Goal: Information Seeking & Learning: Learn about a topic

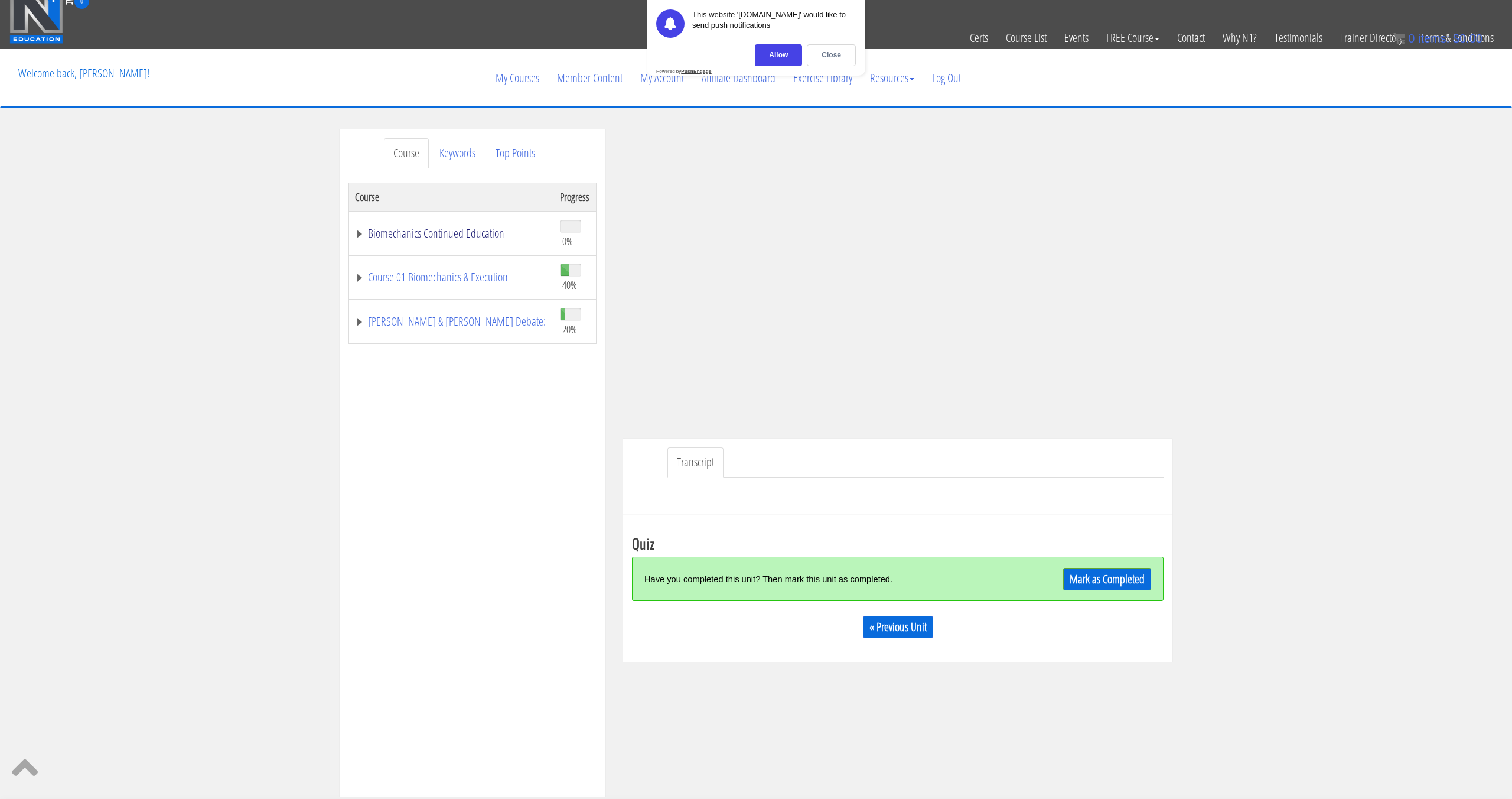
click at [533, 229] on link "Biomechanics Continued Education" at bounding box center [451, 233] width 193 height 12
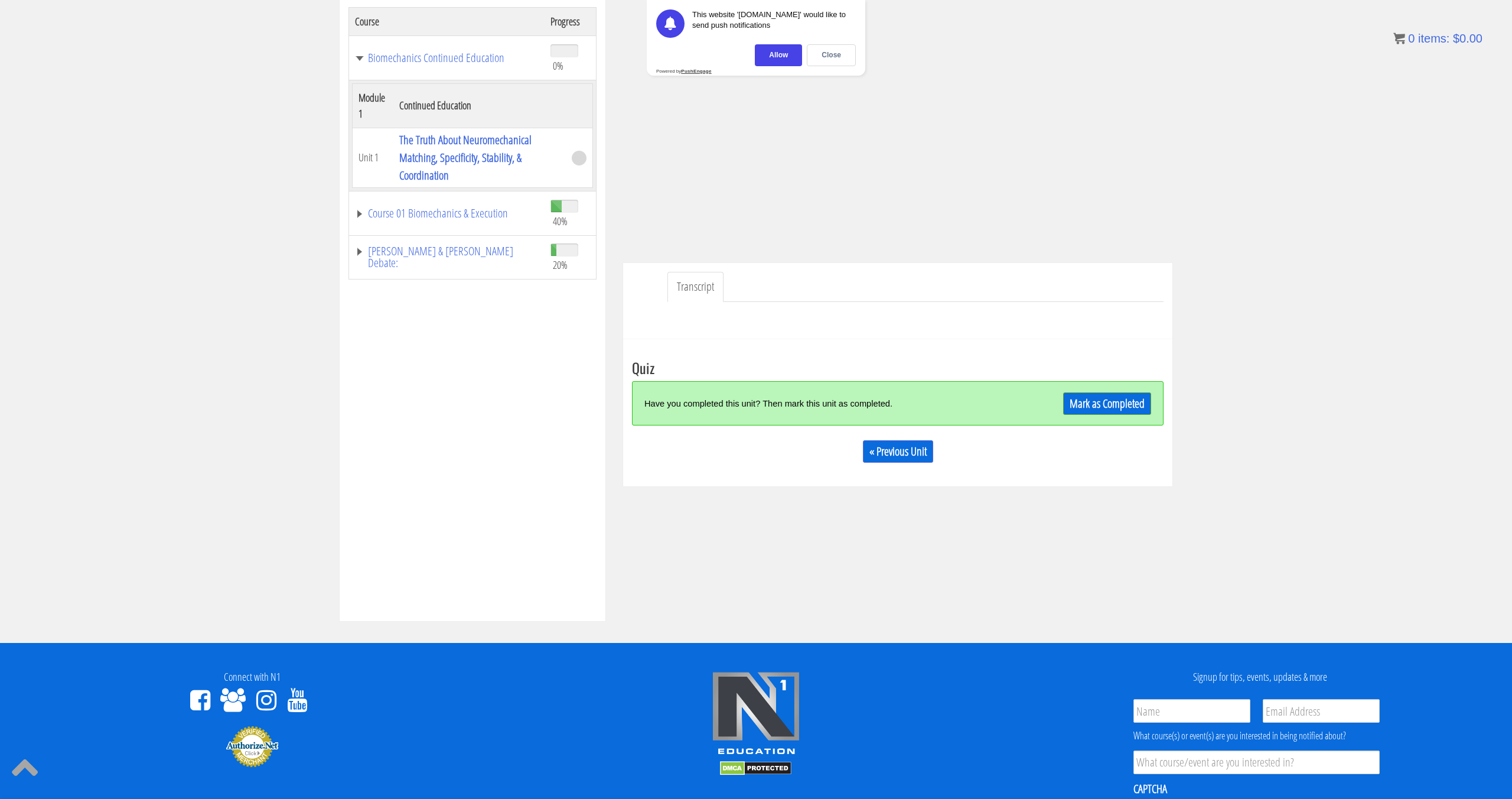
scroll to position [185, 0]
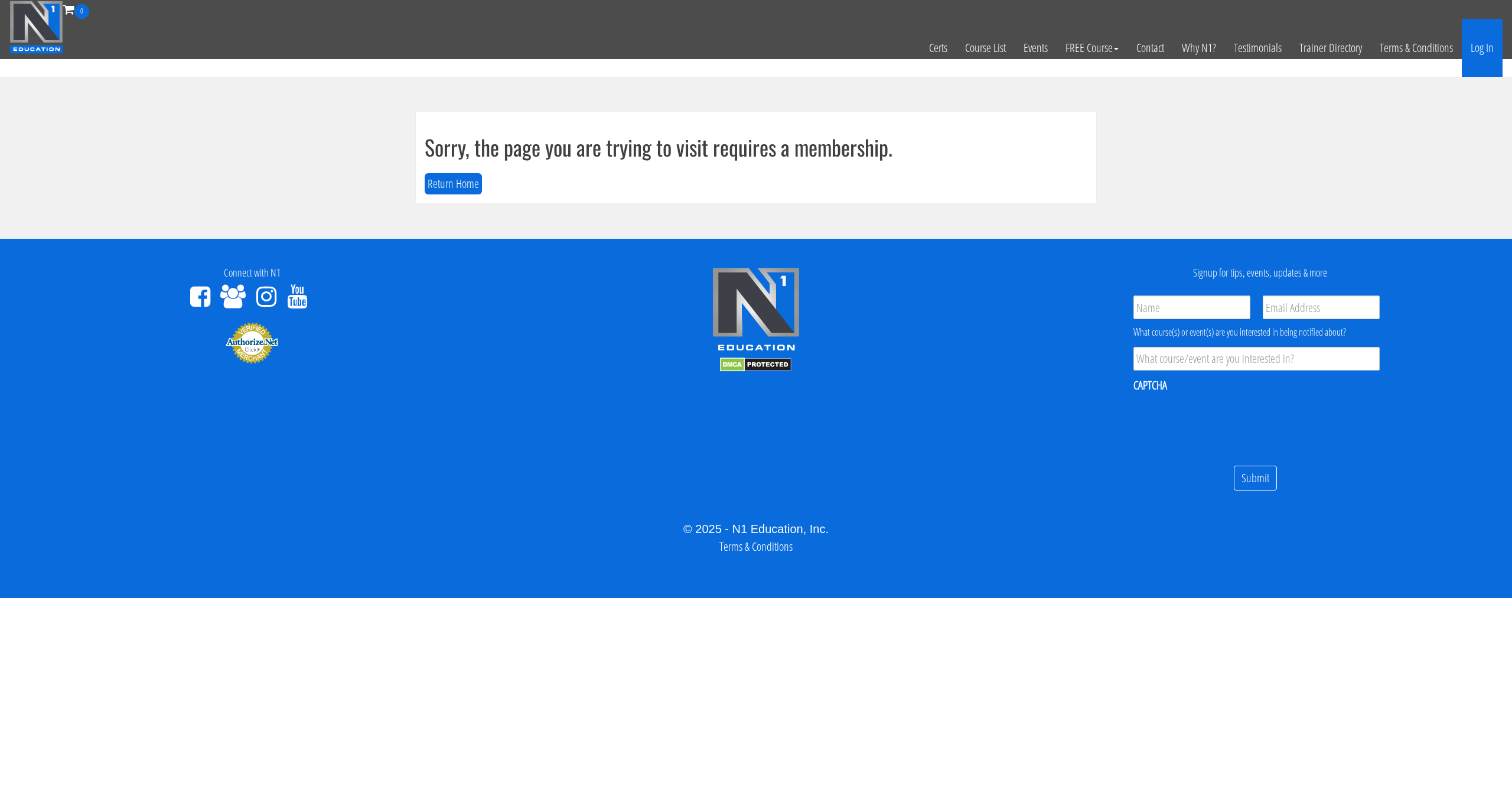
click at [1488, 46] on link "Log In" at bounding box center [1482, 48] width 41 height 58
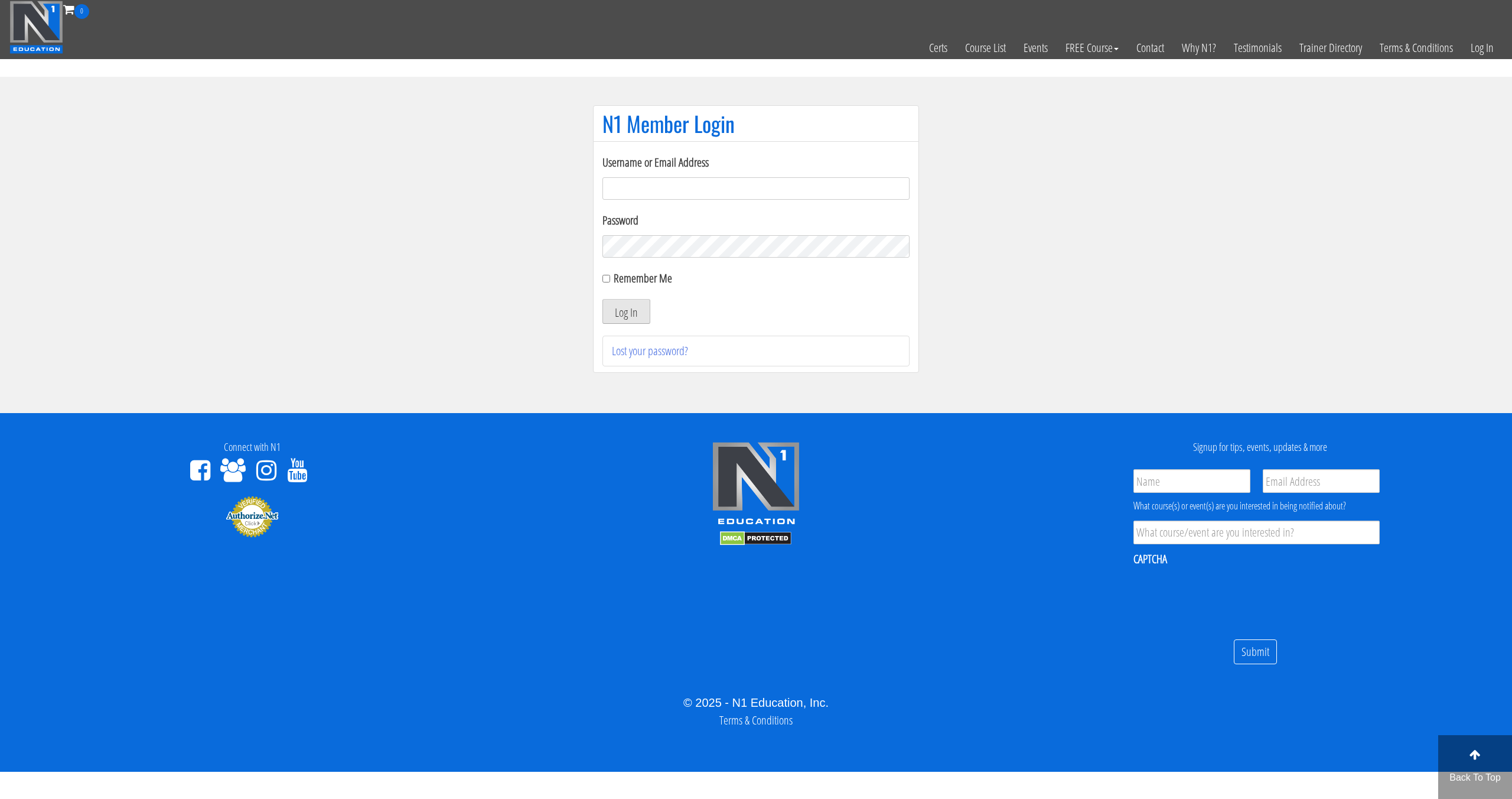
type input "pinedaa24@gmail.com"
click at [642, 304] on button "Log In" at bounding box center [626, 312] width 48 height 25
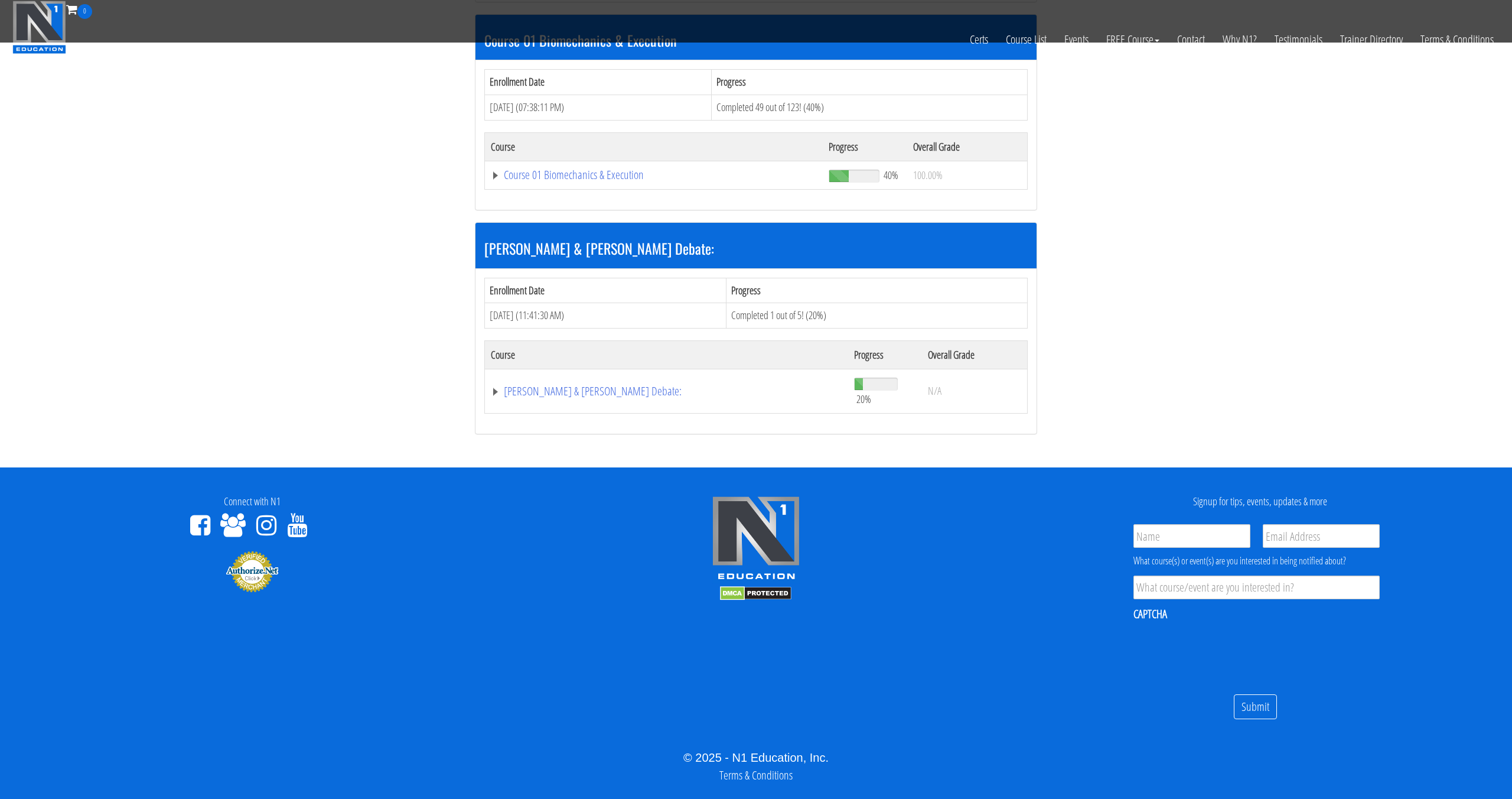
scroll to position [376, 0]
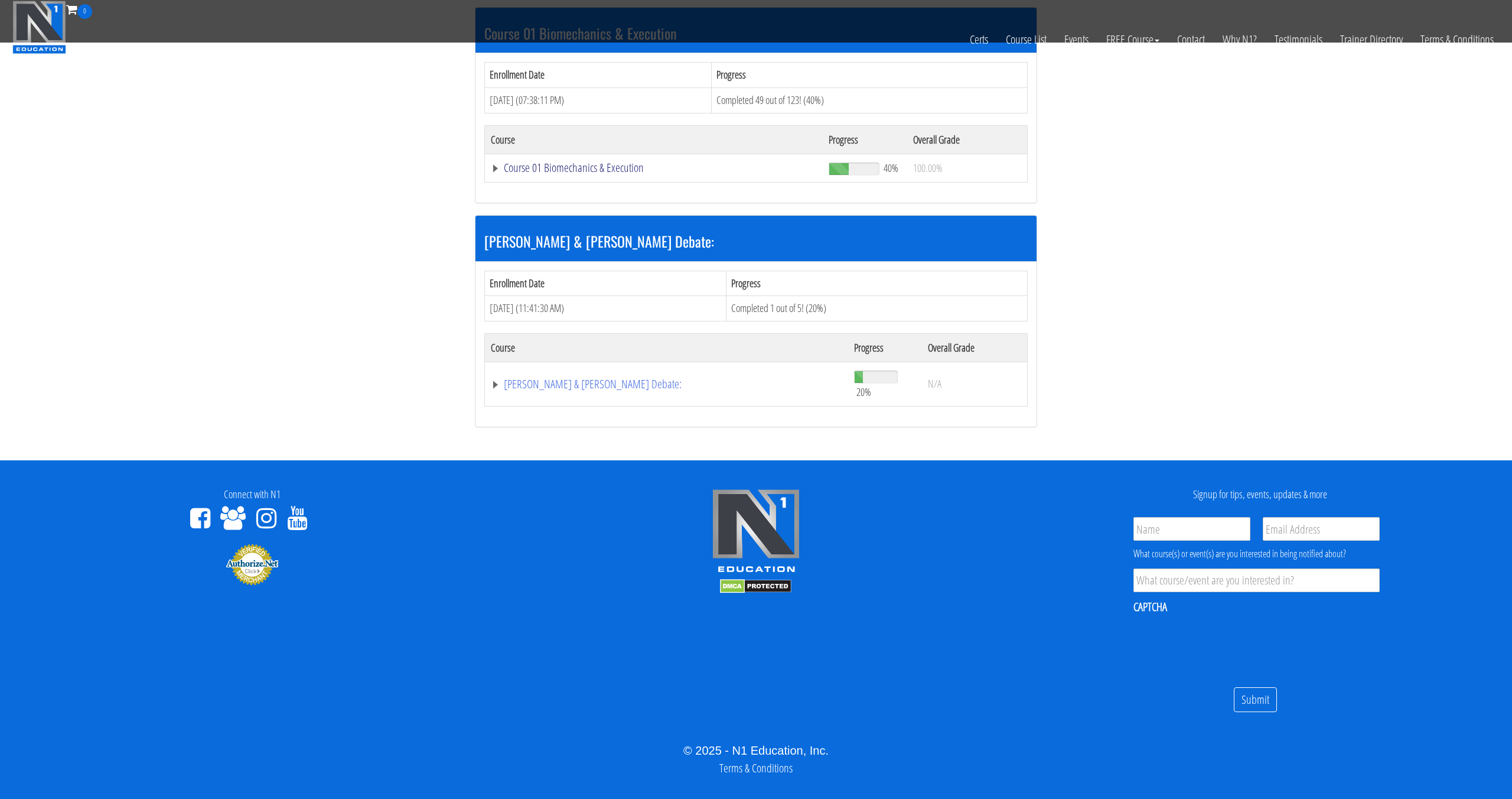
click at [640, 172] on link "Course 01 Biomechanics & Execution" at bounding box center [653, 168] width 326 height 12
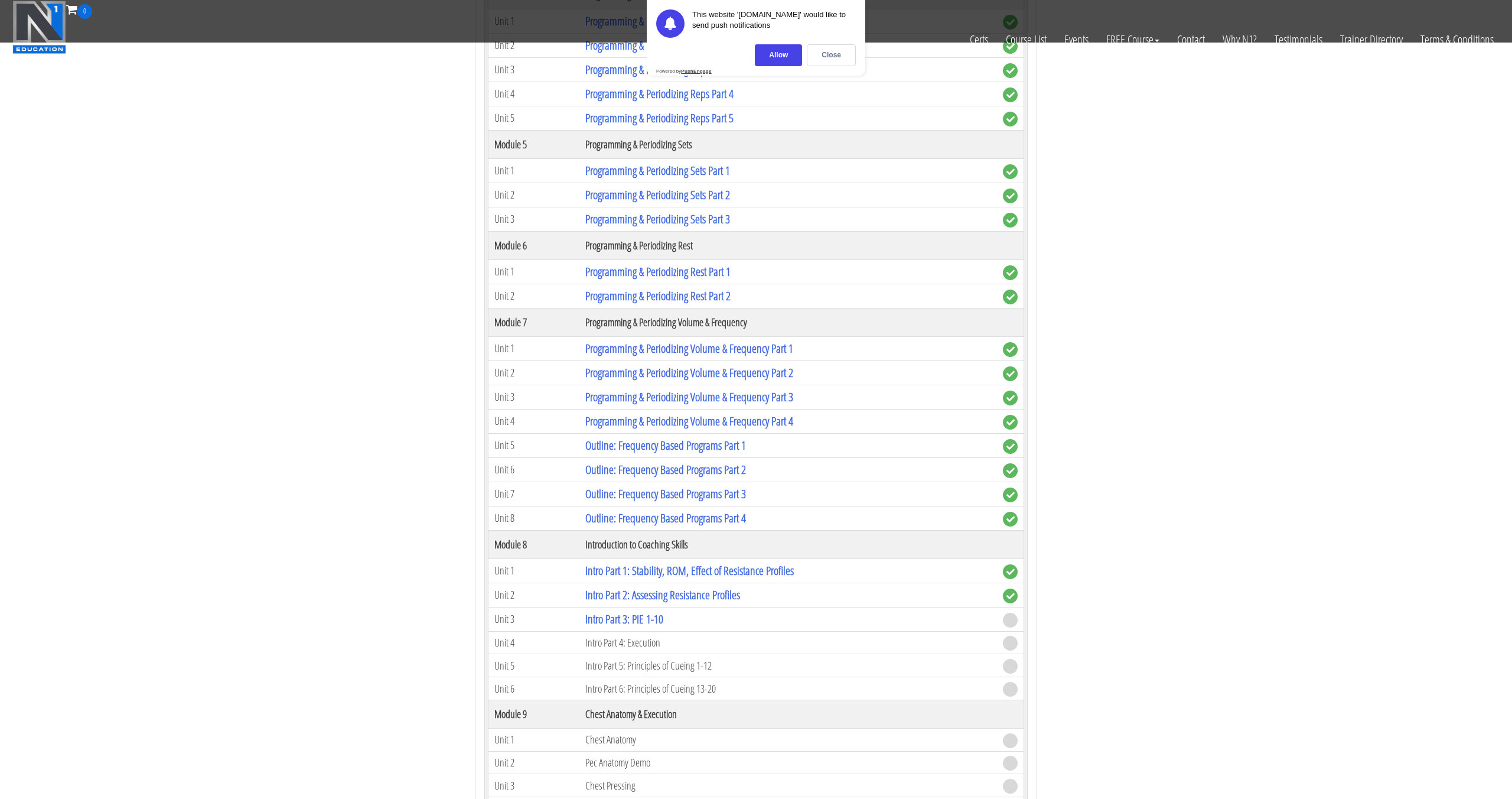
scroll to position [1388, 0]
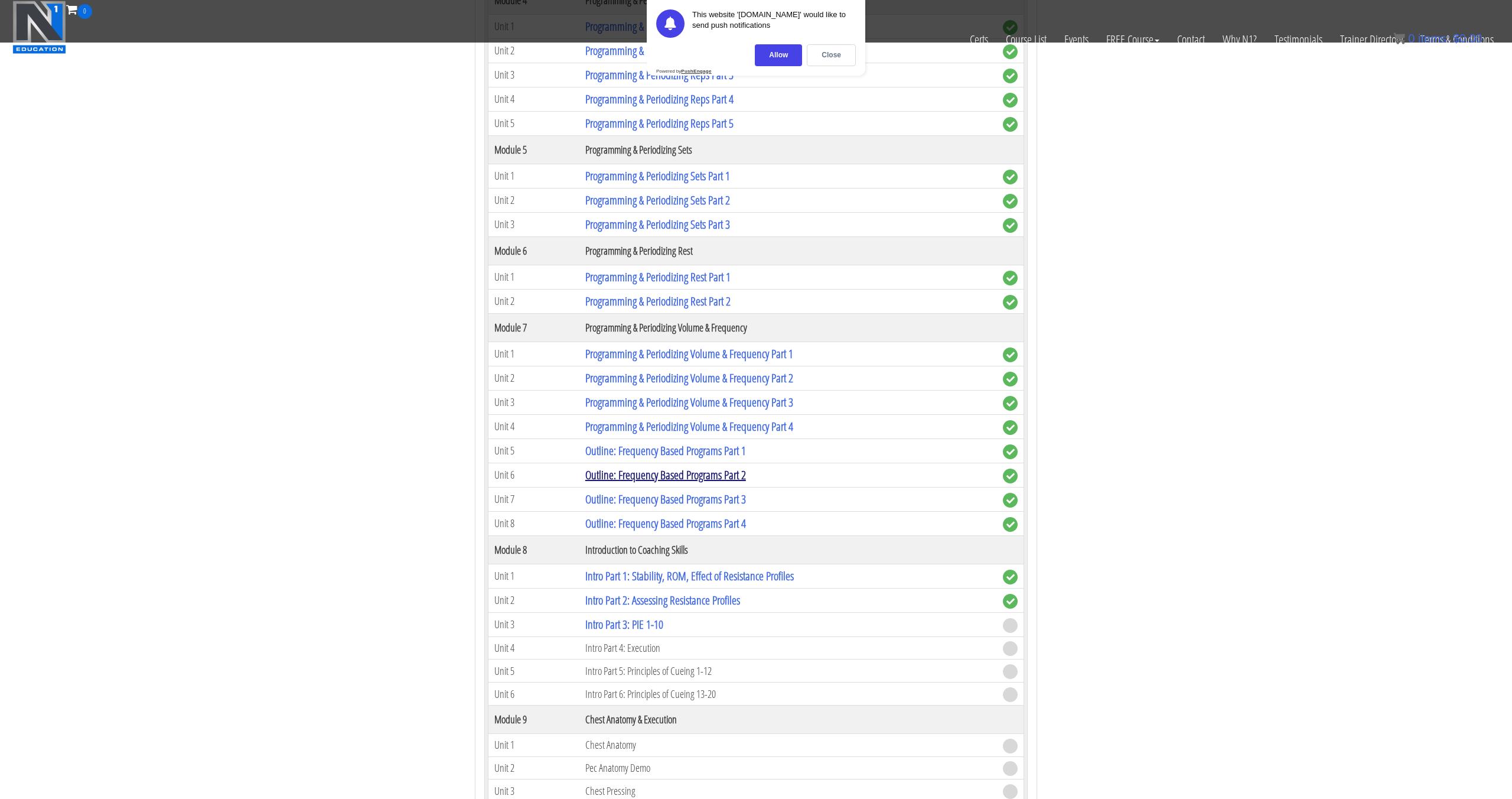
click at [697, 480] on link "Outline: Frequency Based Programs Part 2" at bounding box center [665, 475] width 161 height 16
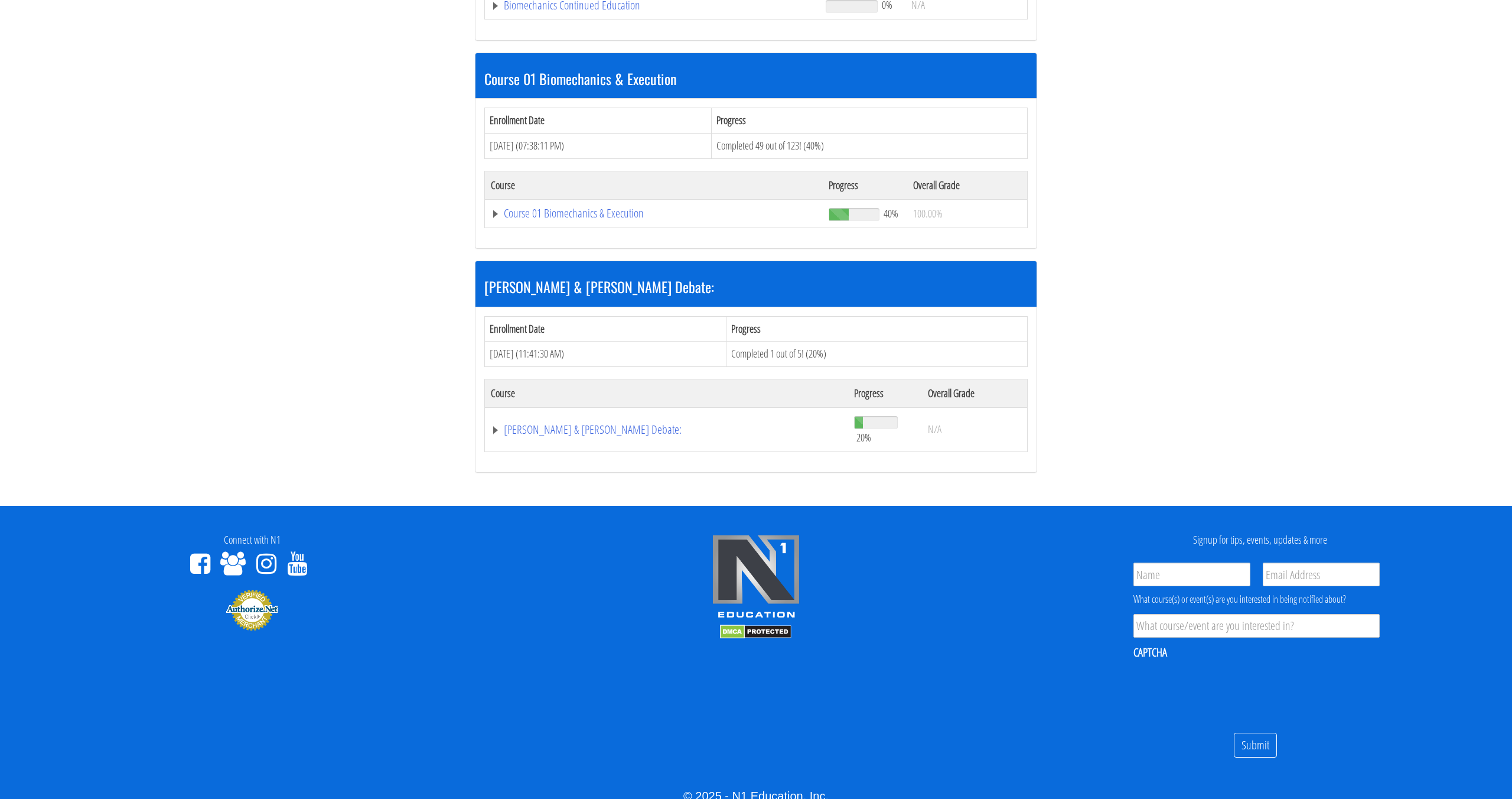
scroll to position [381, 0]
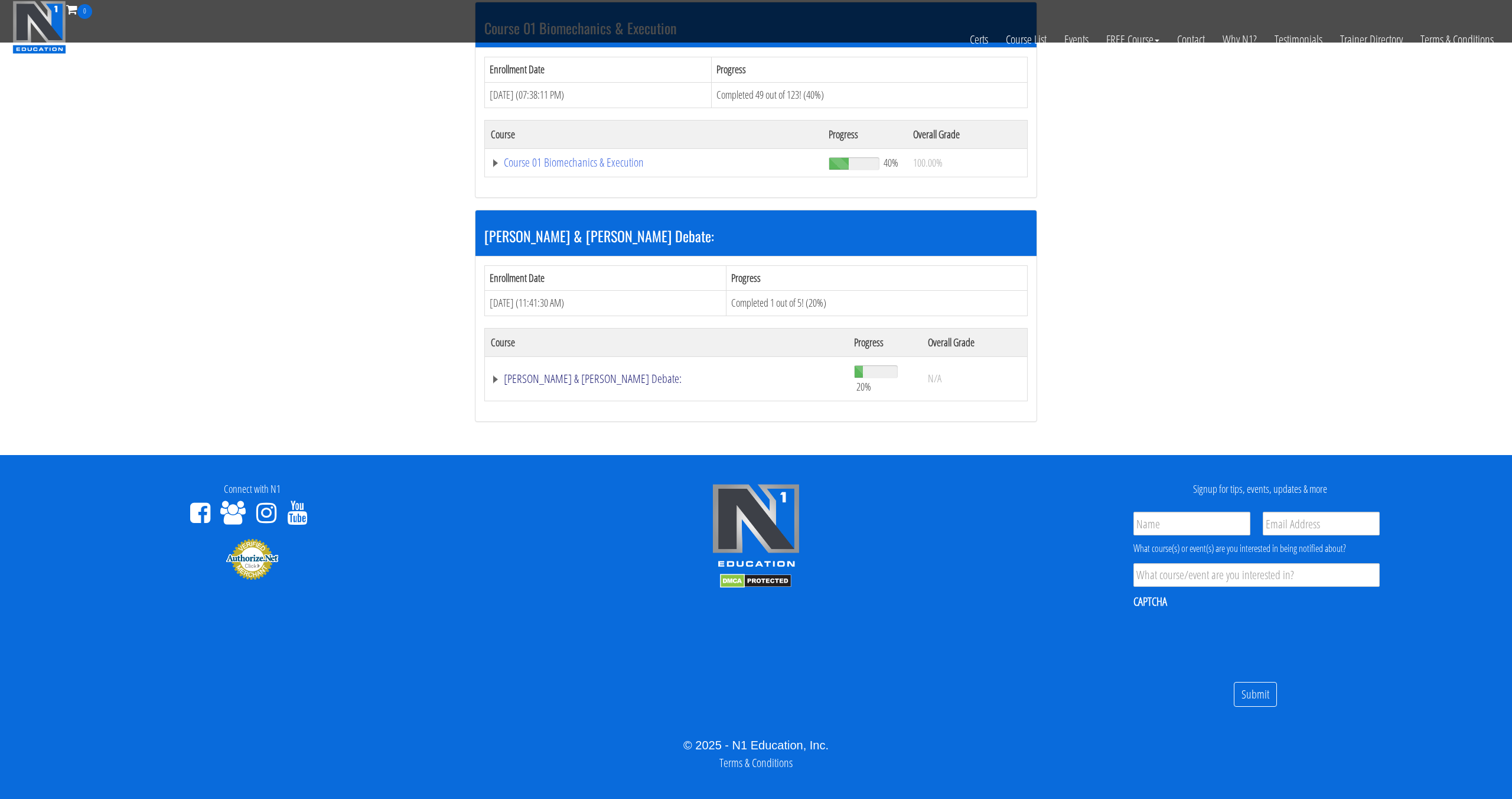
click at [625, 373] on link "[PERSON_NAME] & [PERSON_NAME] Debate:" at bounding box center [667, 379] width 352 height 12
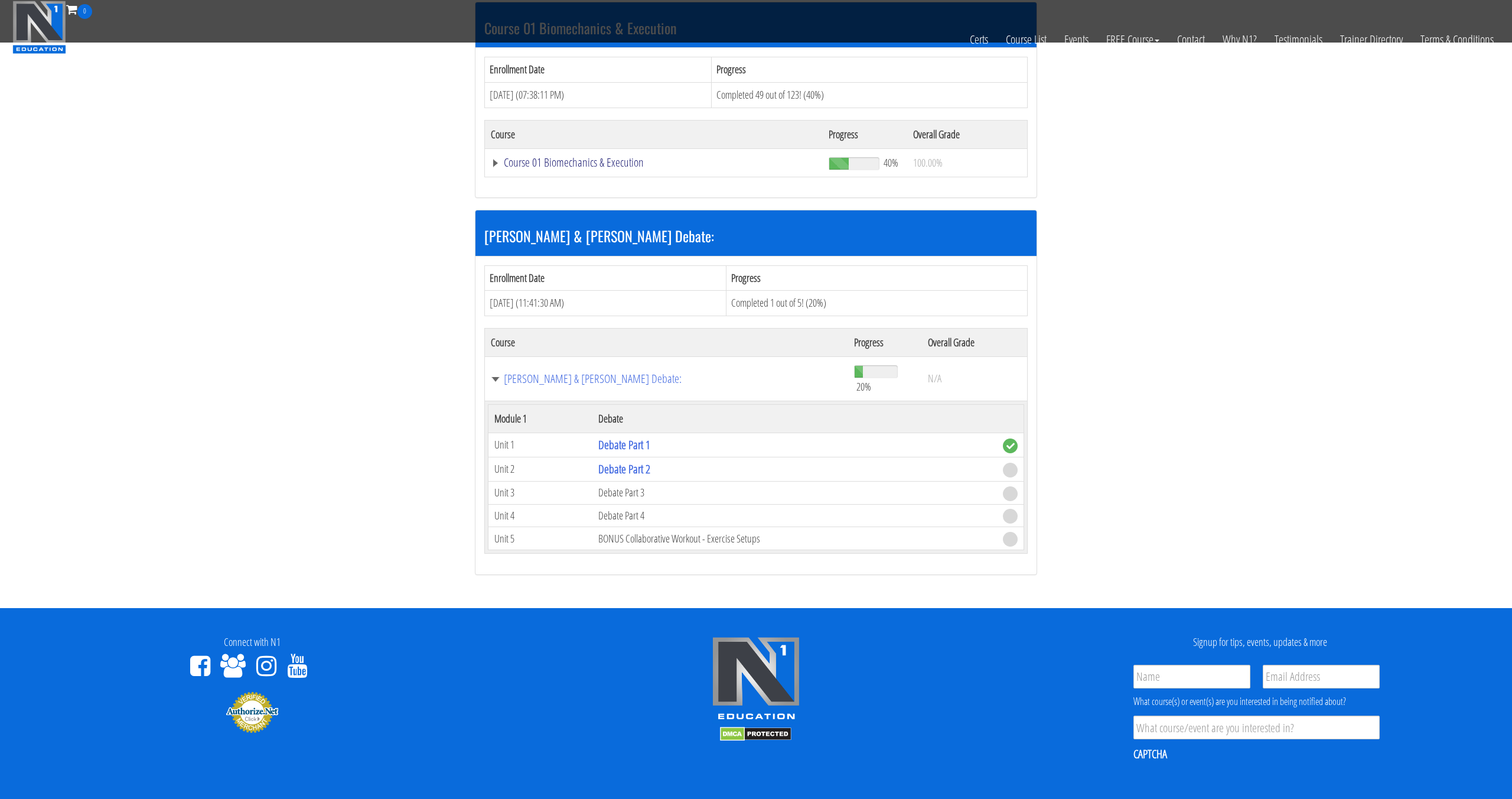
click at [612, 157] on link "Course 01 Biomechanics & Execution" at bounding box center [653, 162] width 326 height 12
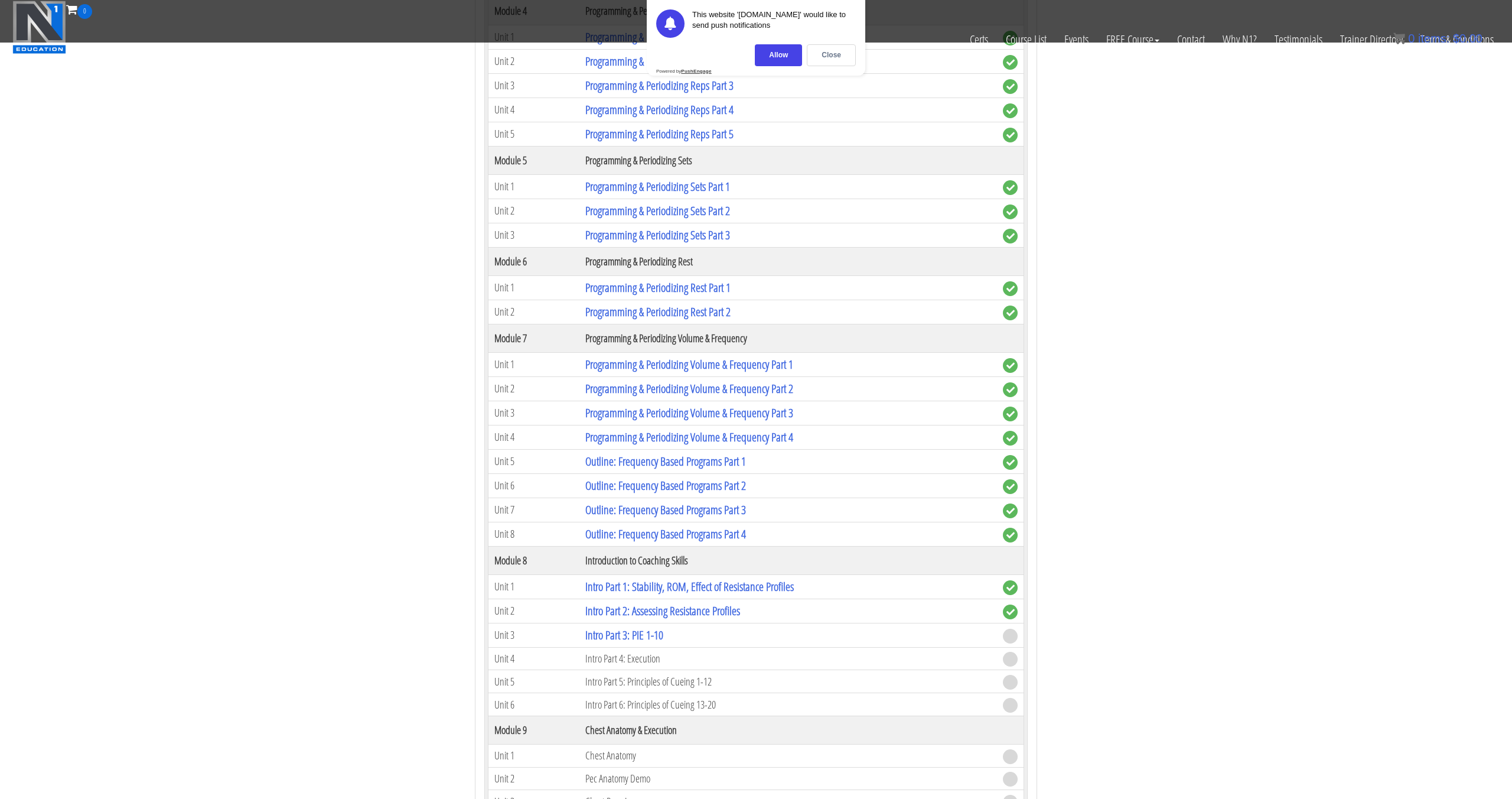
scroll to position [1471, 0]
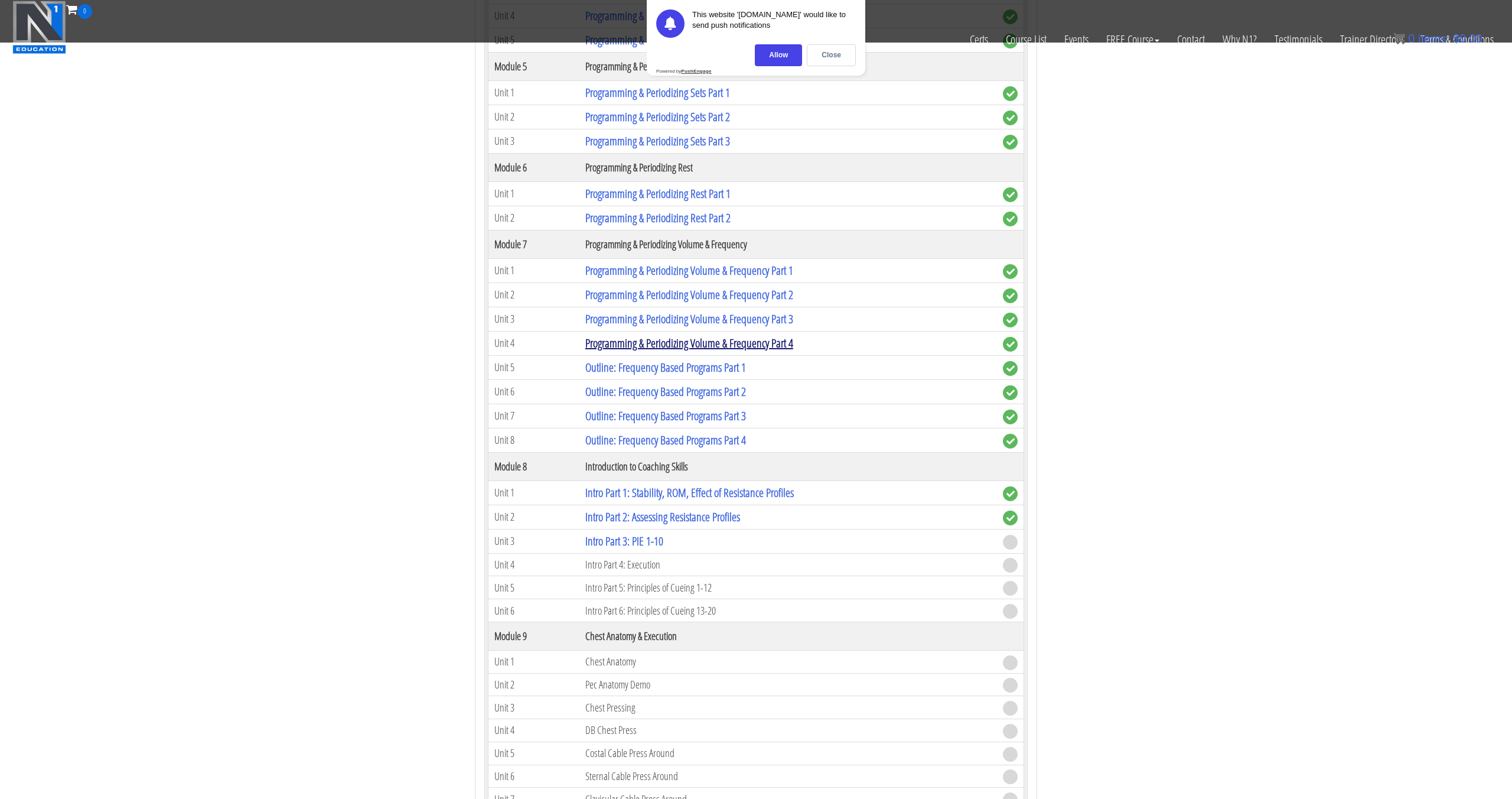
click at [744, 346] on link "Programming & Periodizing Volume & Frequency Part 4" at bounding box center [689, 343] width 208 height 16
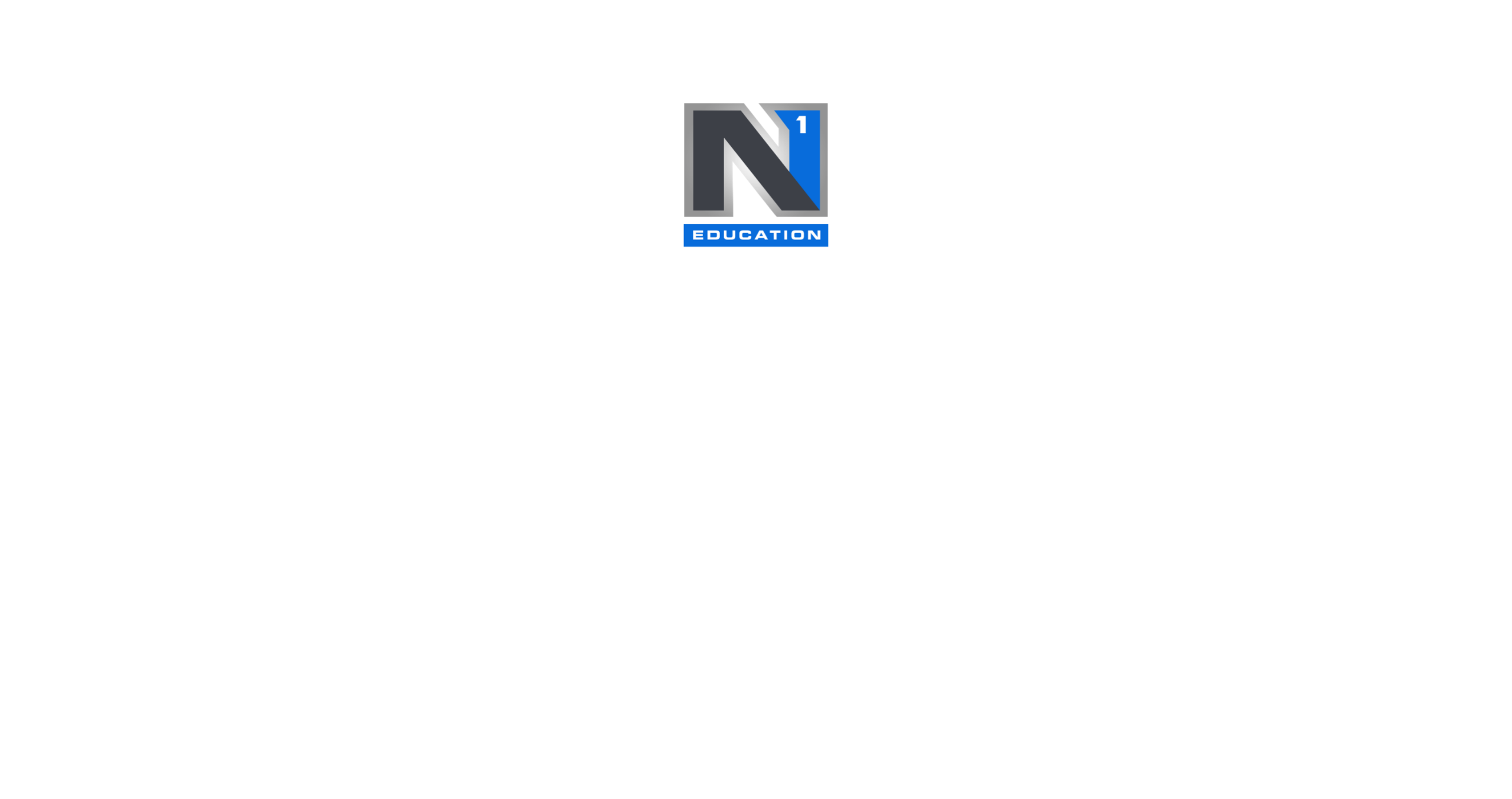
scroll to position [389, 0]
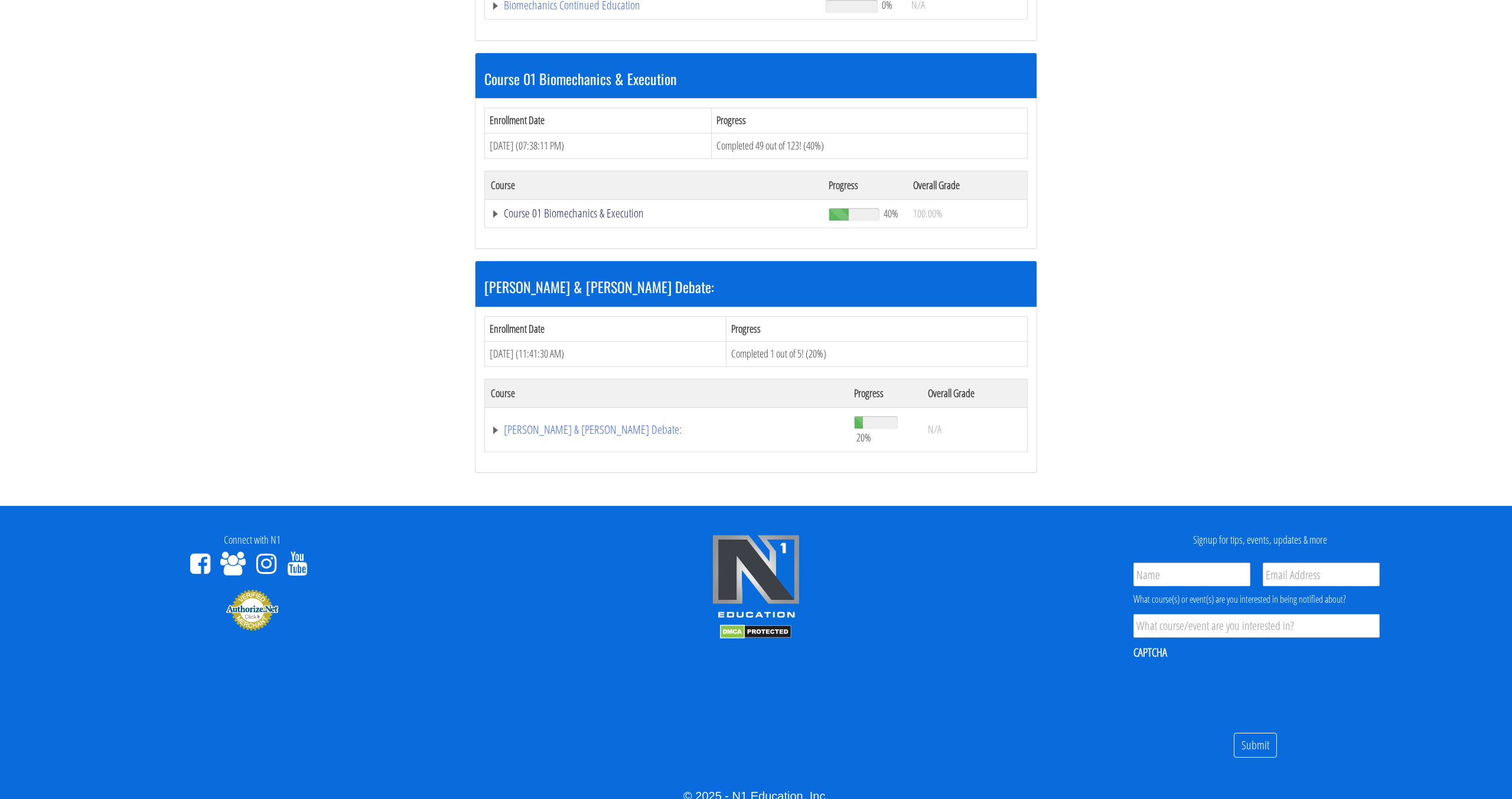
click at [653, 210] on link "Course 01 Biomechanics & Execution" at bounding box center [653, 213] width 326 height 12
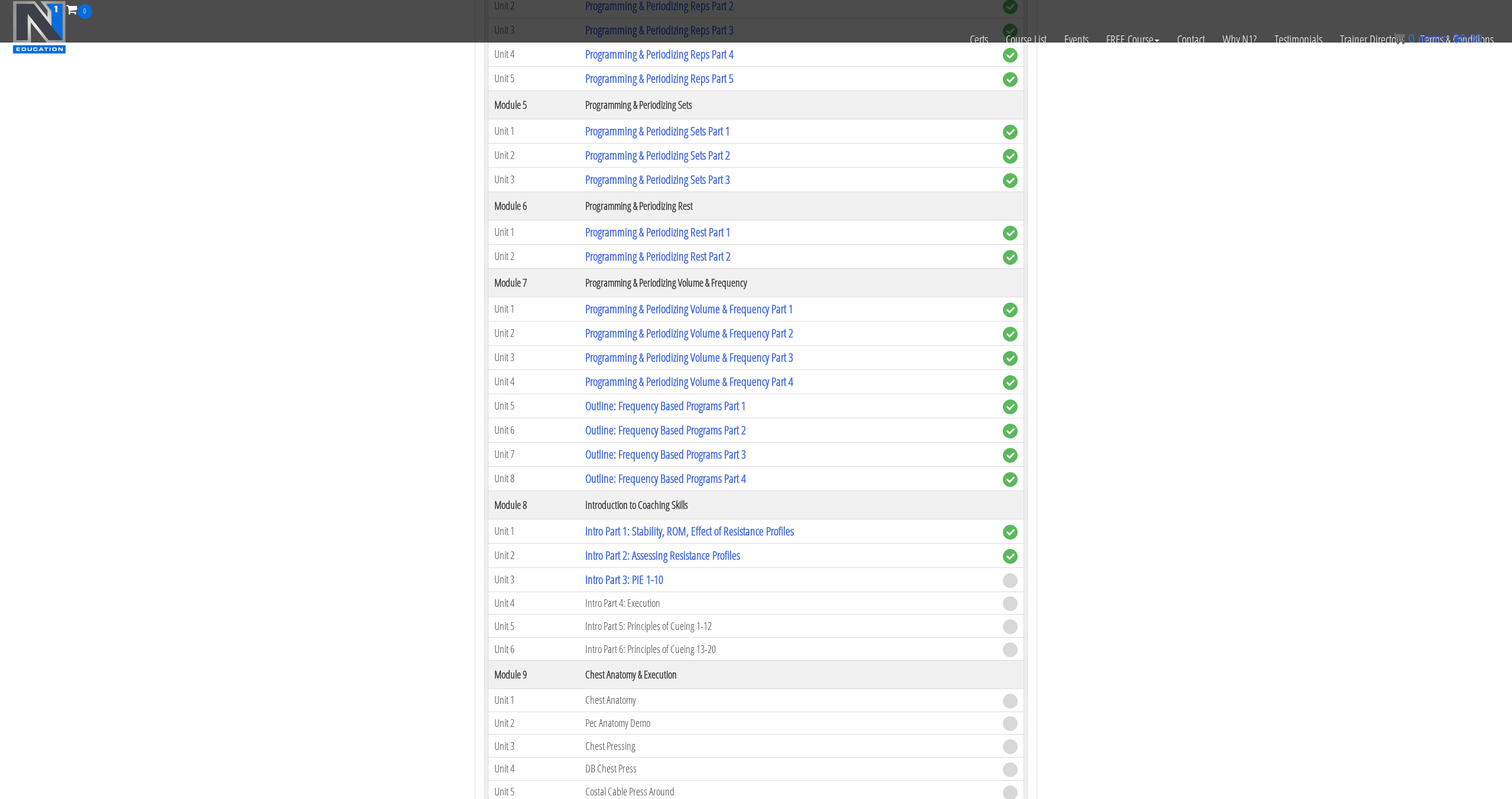
scroll to position [1490, 0]
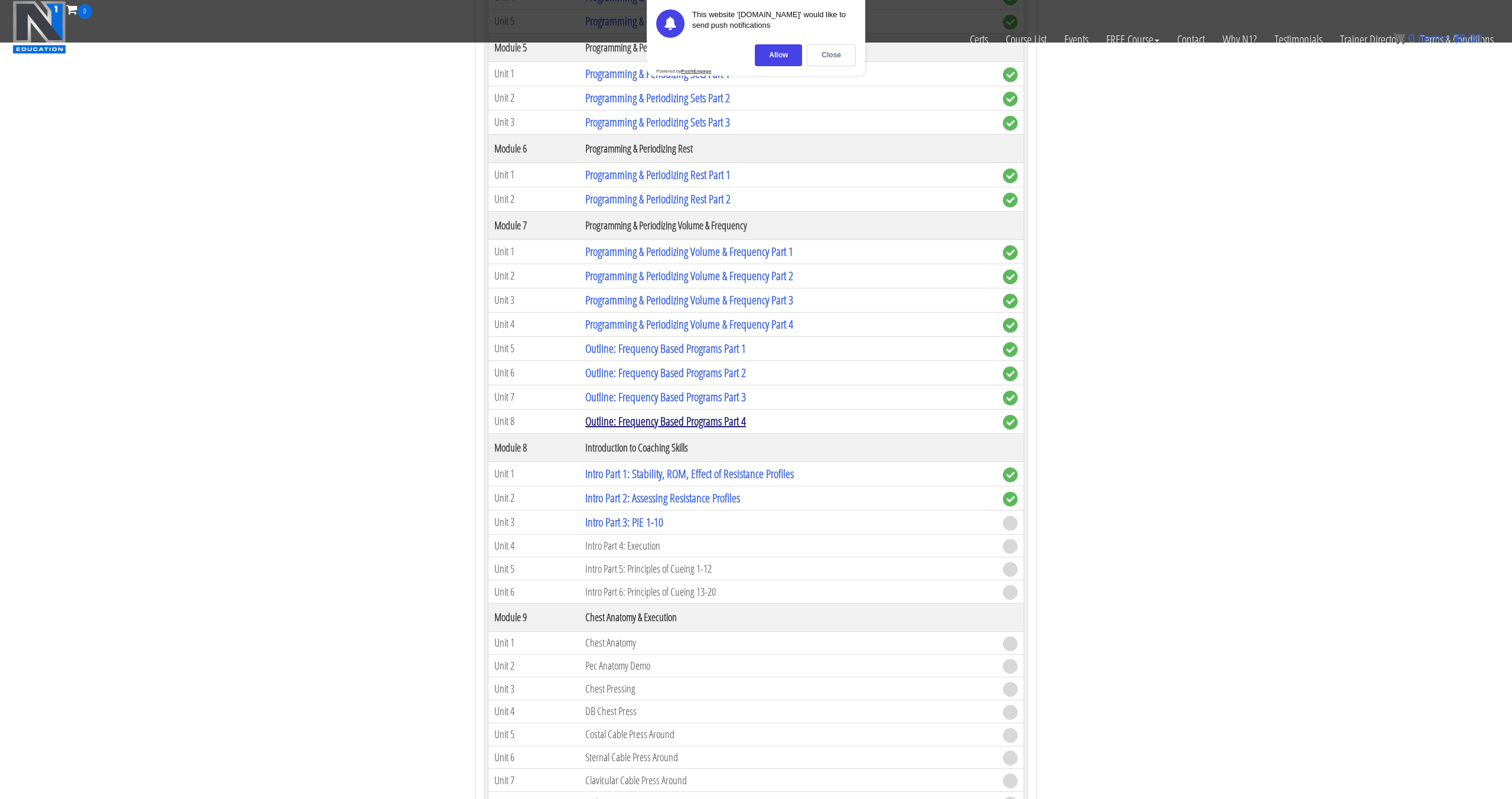
click at [645, 418] on link "Outline: Frequency Based Programs Part 4" at bounding box center [665, 421] width 161 height 16
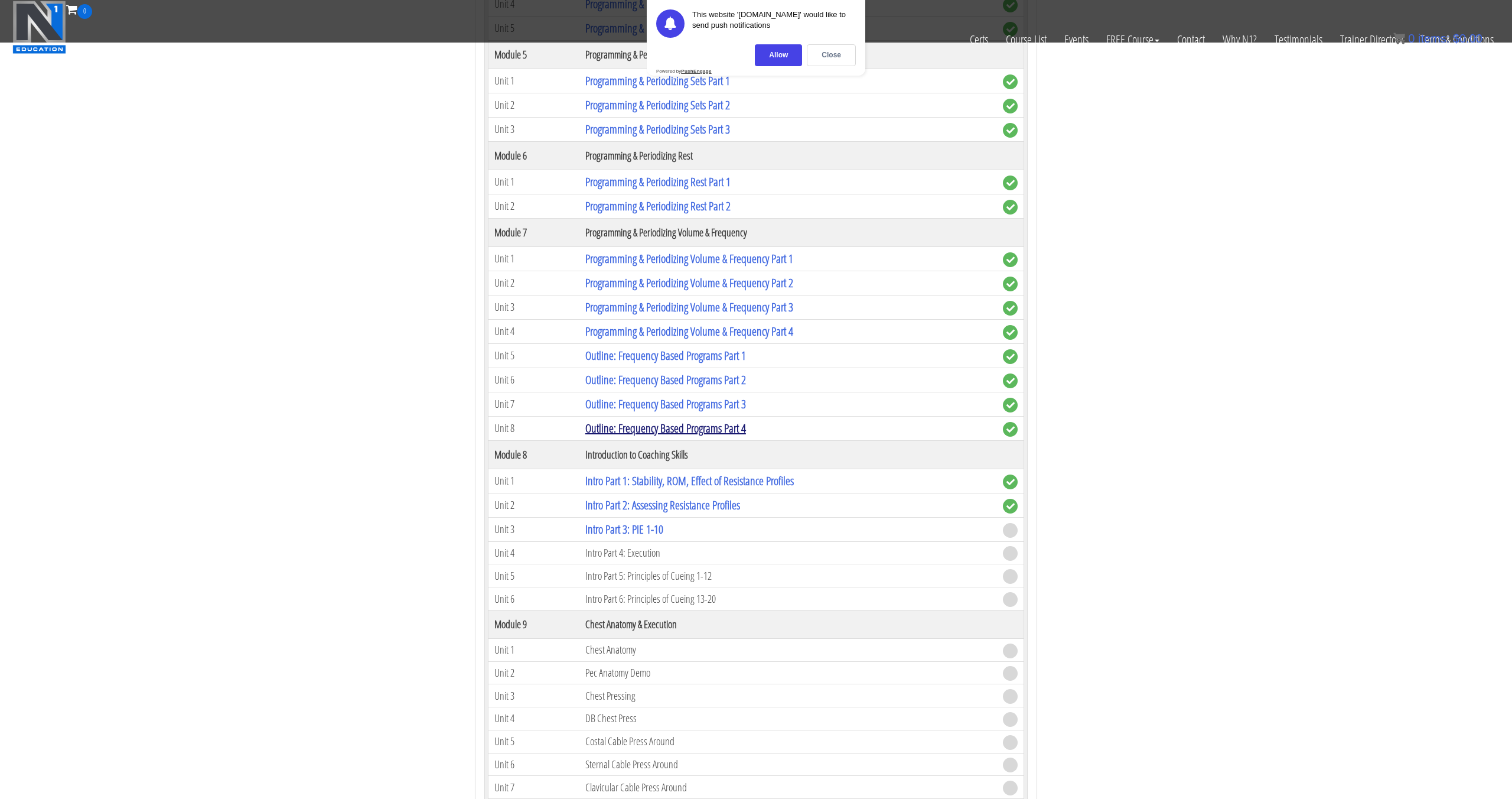
scroll to position [1483, 0]
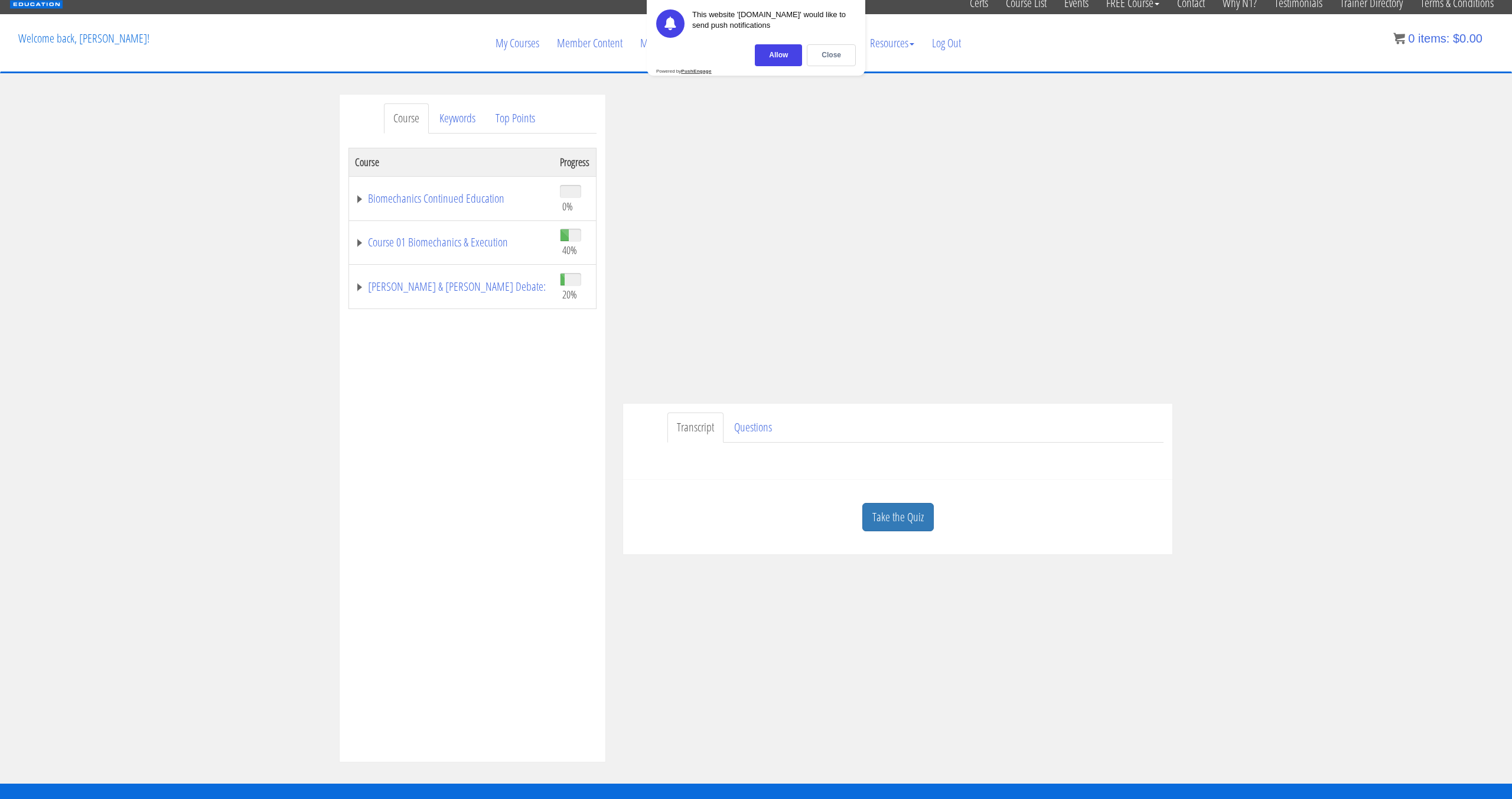
scroll to position [93, 0]
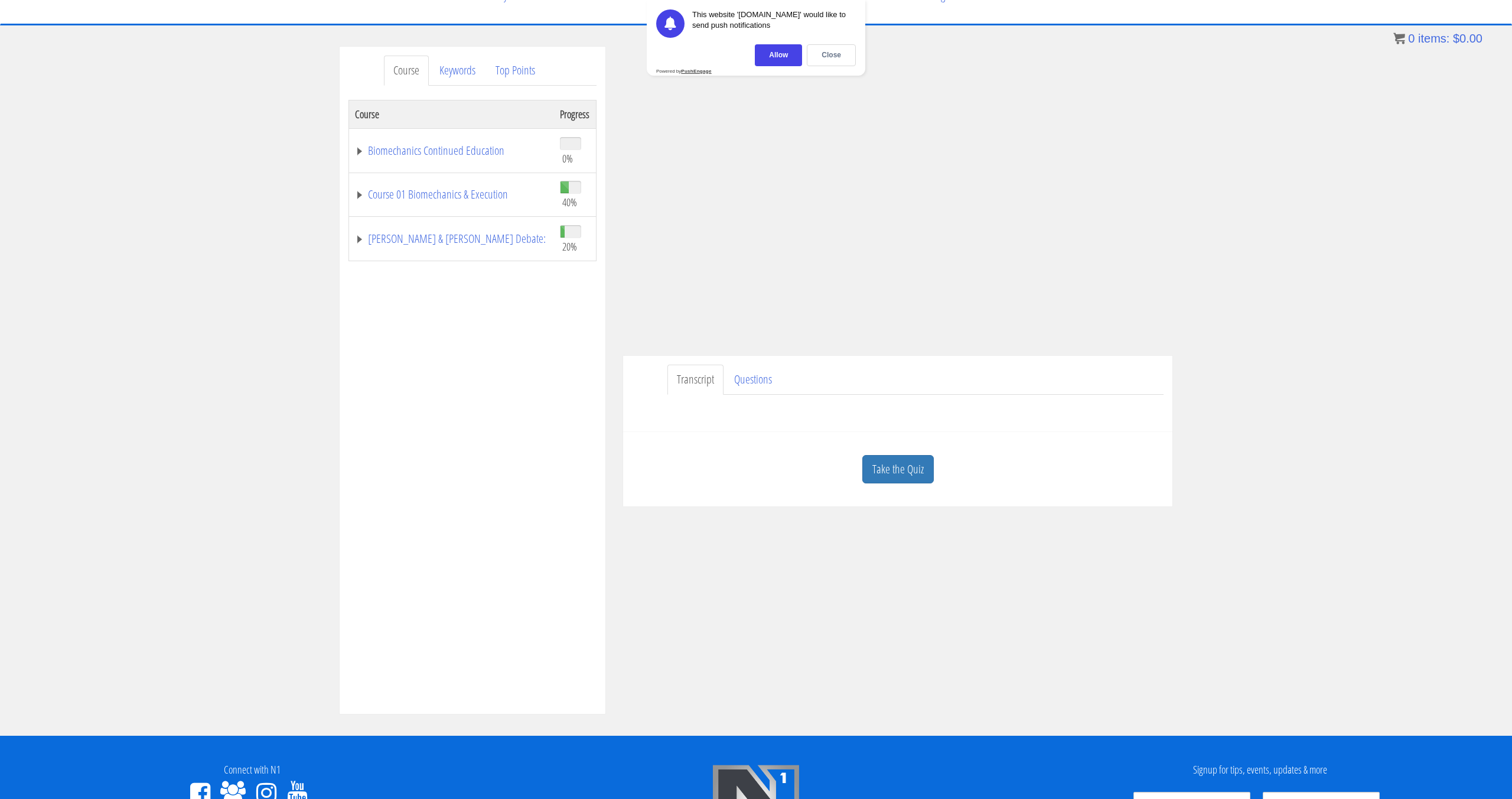
drag, startPoint x: 32, startPoint y: 91, endPoint x: 16, endPoint y: 168, distance: 78.6
click at [26, 167] on div "Course Keywords Top Points Course Progress Biomechanics Continued Education 0% …" at bounding box center [756, 381] width 1512 height 668
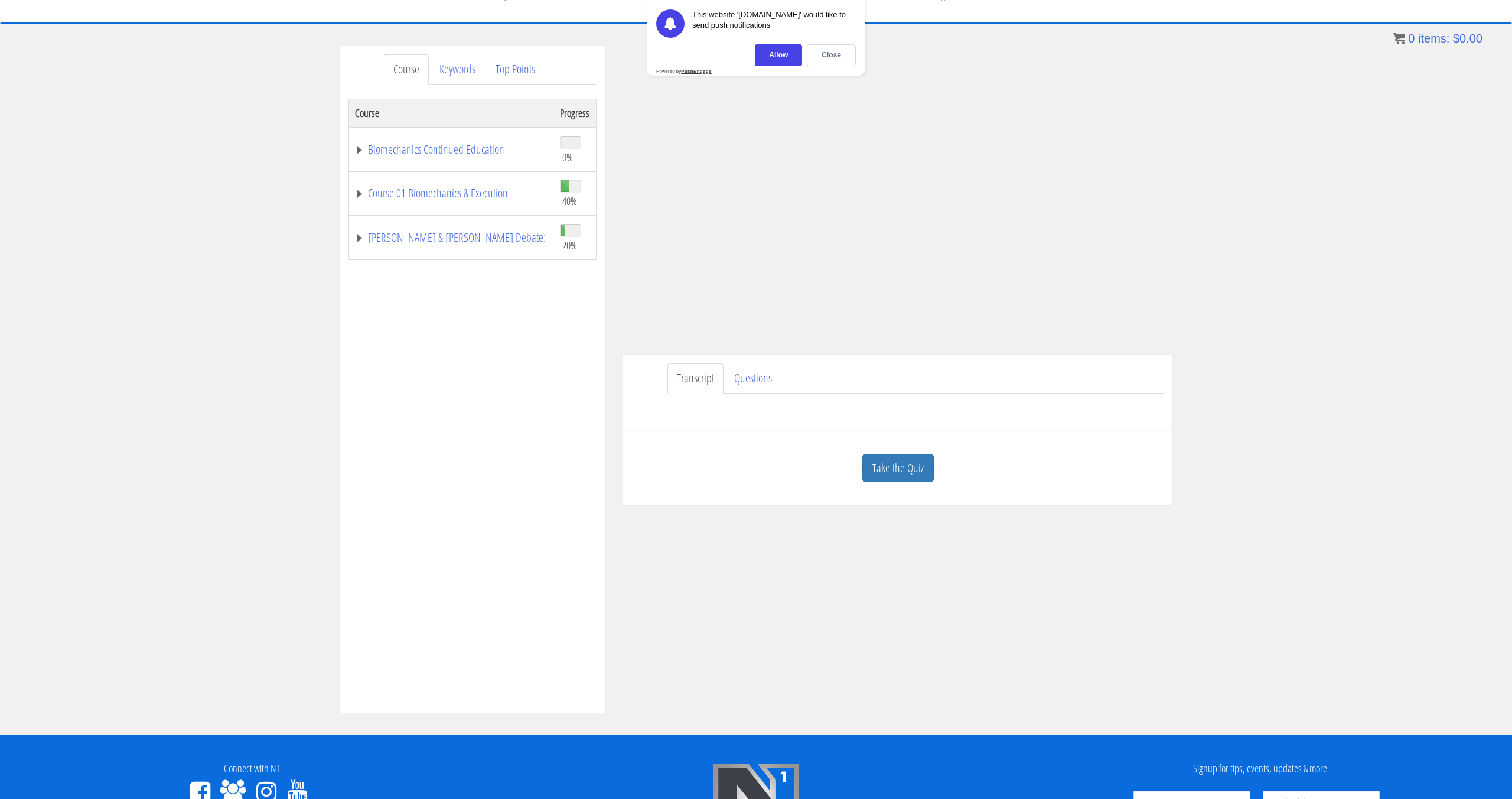
scroll to position [93, 0]
click at [491, 232] on link "[PERSON_NAME] & [PERSON_NAME] Debate:" at bounding box center [451, 238] width 193 height 12
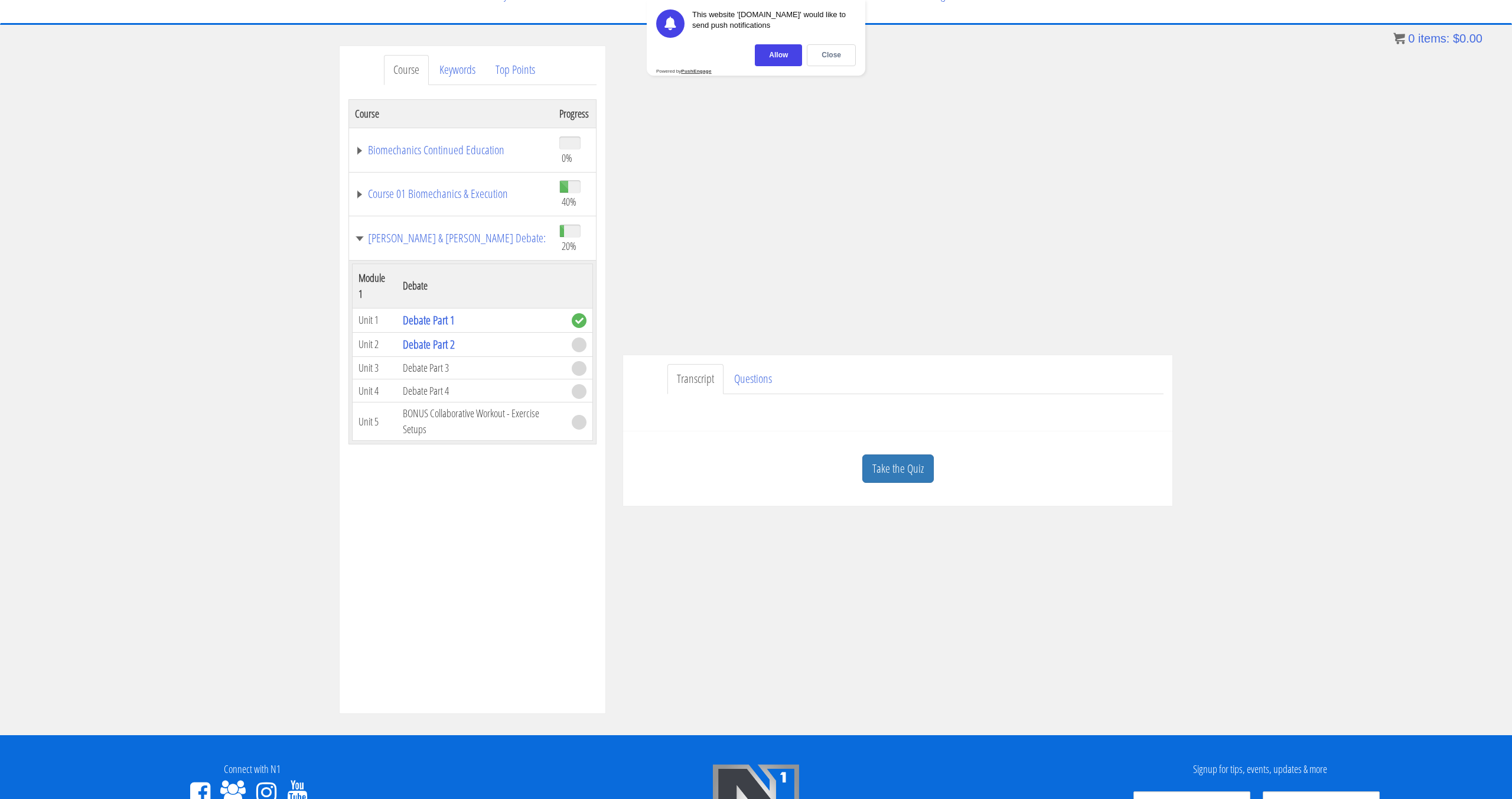
click at [487, 202] on td "Course 01 Biomechanics & Execution" at bounding box center [451, 194] width 205 height 44
click at [487, 195] on link "Course 01 Biomechanics & Execution" at bounding box center [451, 193] width 193 height 12
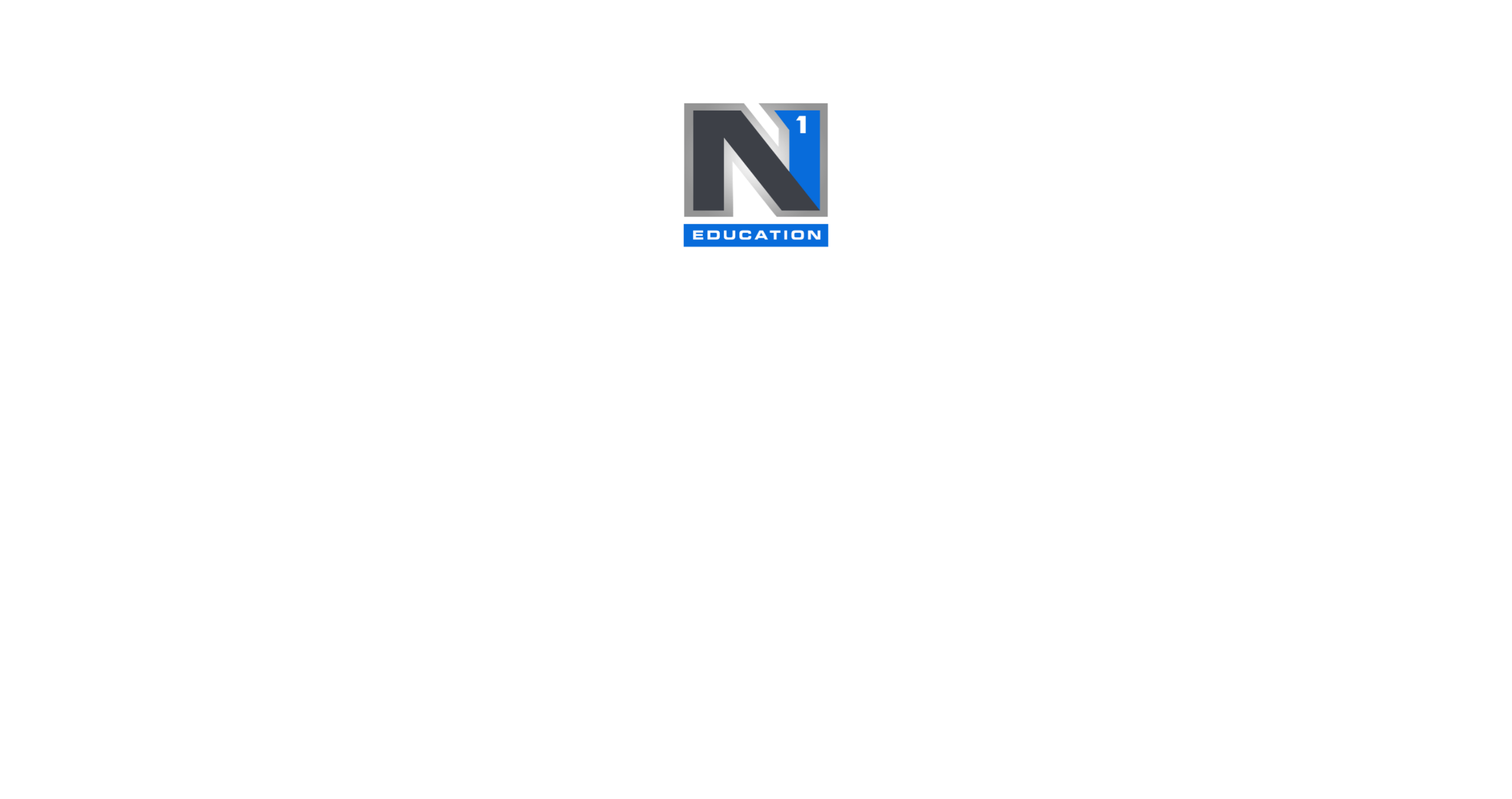
scroll to position [389, 0]
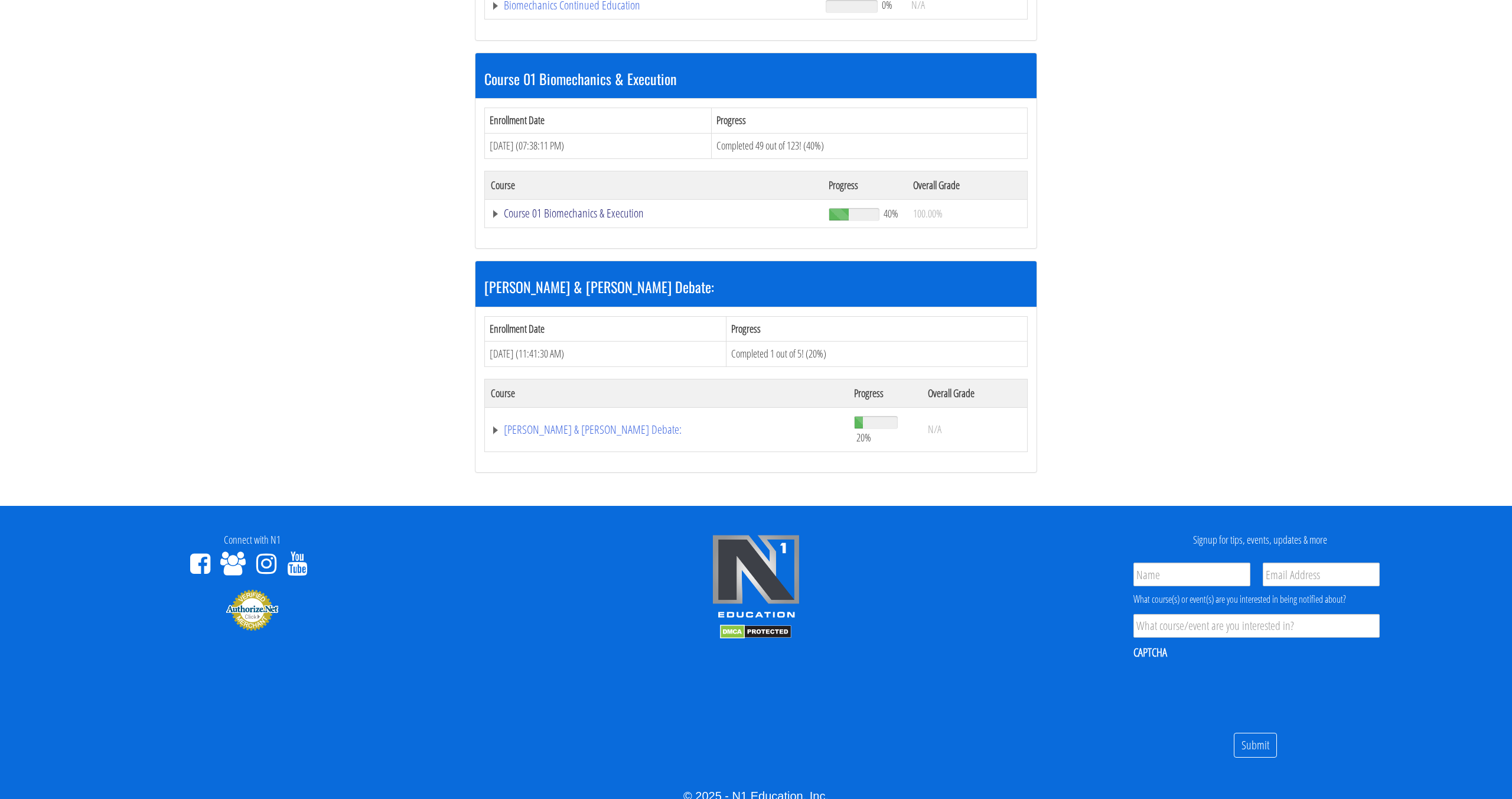
click at [575, 219] on link "Course 01 Biomechanics & Execution" at bounding box center [653, 213] width 326 height 12
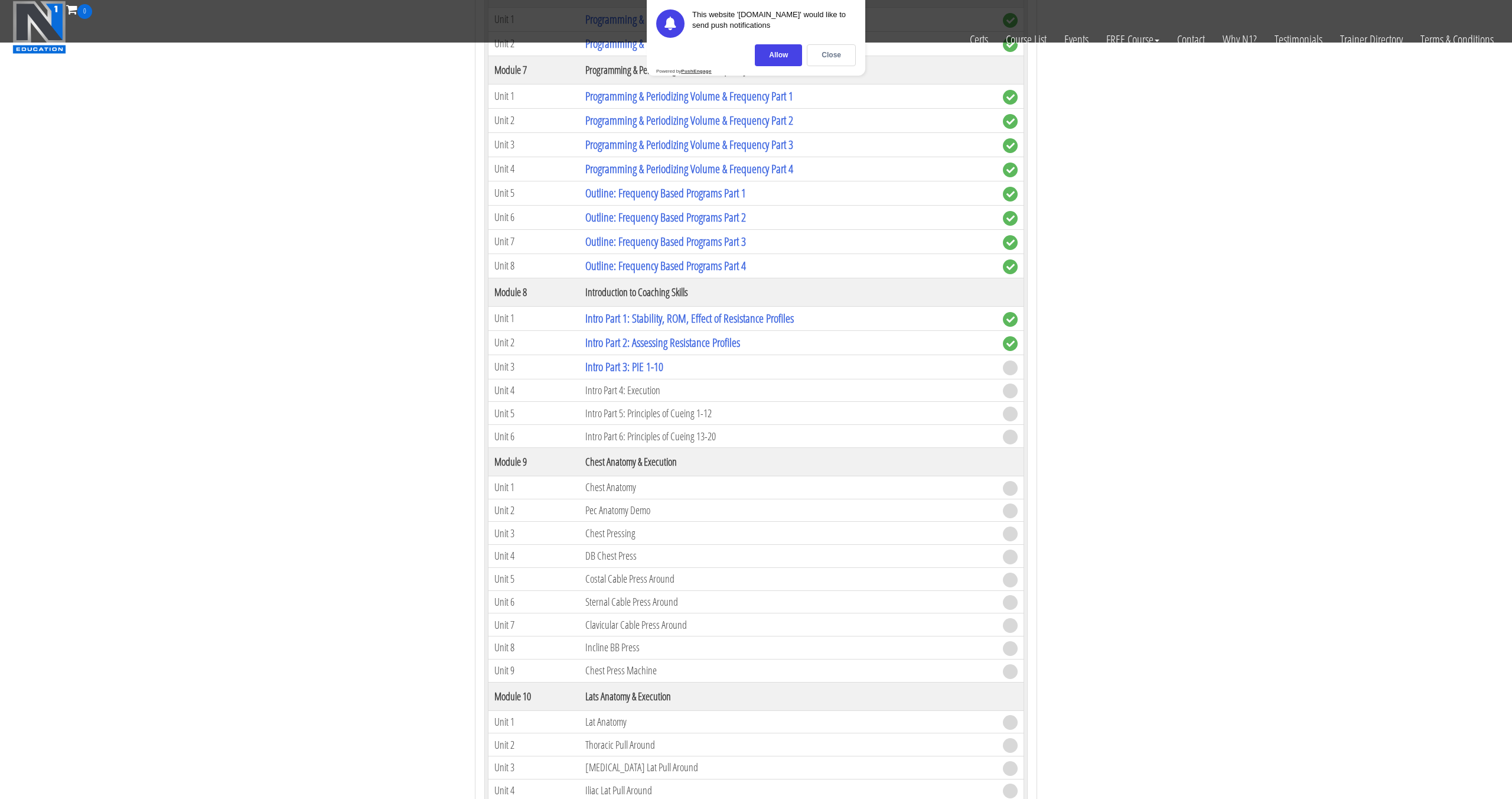
scroll to position [1747, 0]
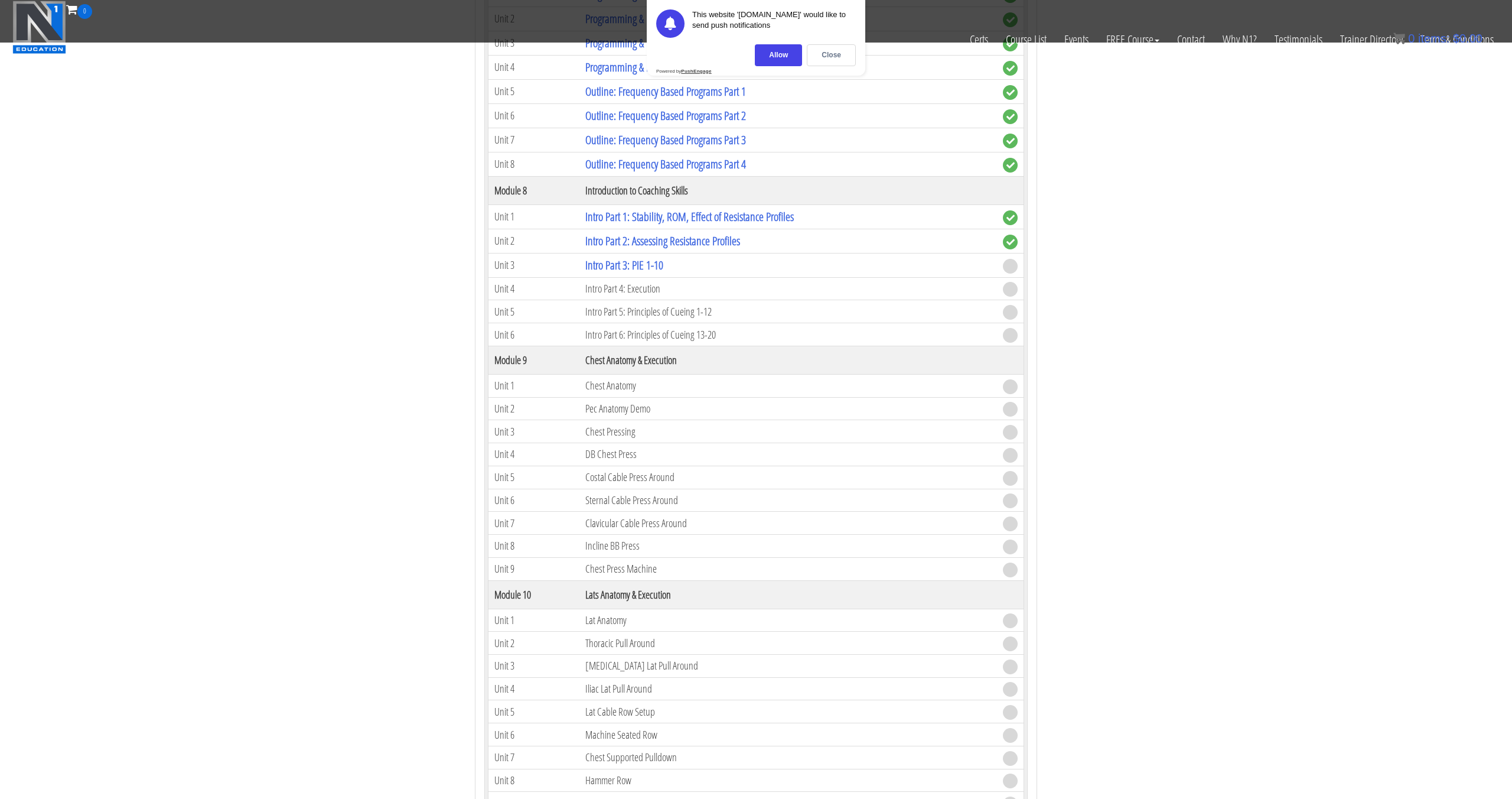
click at [705, 149] on td "Outline: Frequency Based Programs Part 3" at bounding box center [788, 140] width 417 height 24
click at [707, 145] on link "Outline: Frequency Based Programs Part 3" at bounding box center [665, 139] width 161 height 16
